Goal: Transaction & Acquisition: Purchase product/service

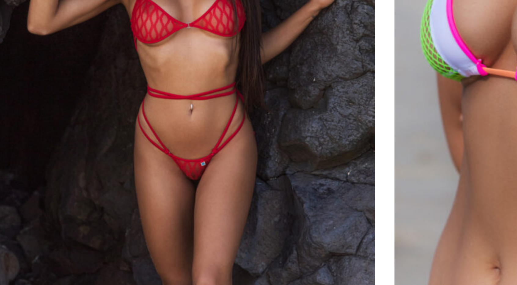
scroll to position [741, 0]
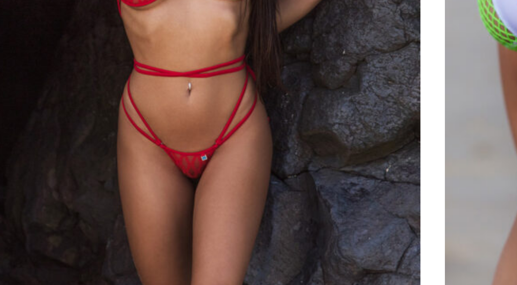
drag, startPoint x: 200, startPoint y: 187, endPoint x: 200, endPoint y: 224, distance: 36.4
click at [200, 224] on img at bounding box center [196, 168] width 119 height 178
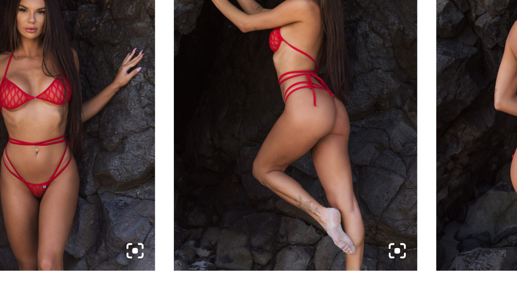
scroll to position [320, 0]
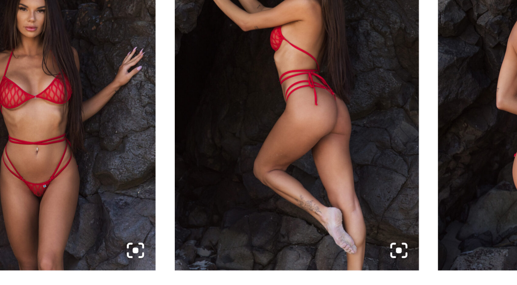
click at [59, 209] on img at bounding box center [51, 170] width 78 height 117
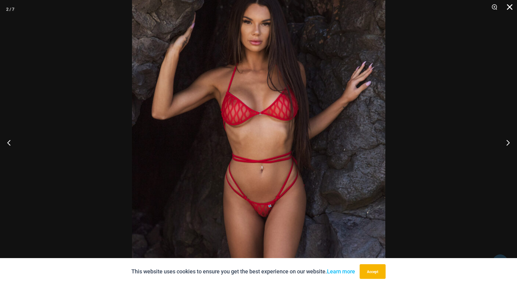
click at [511, 6] on button "Close" at bounding box center [507, 9] width 15 height 18
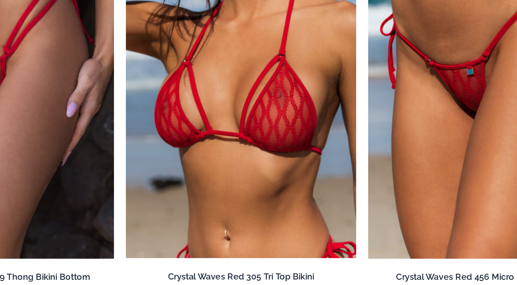
scroll to position [667, 0]
